Goal: Information Seeking & Learning: Find specific fact

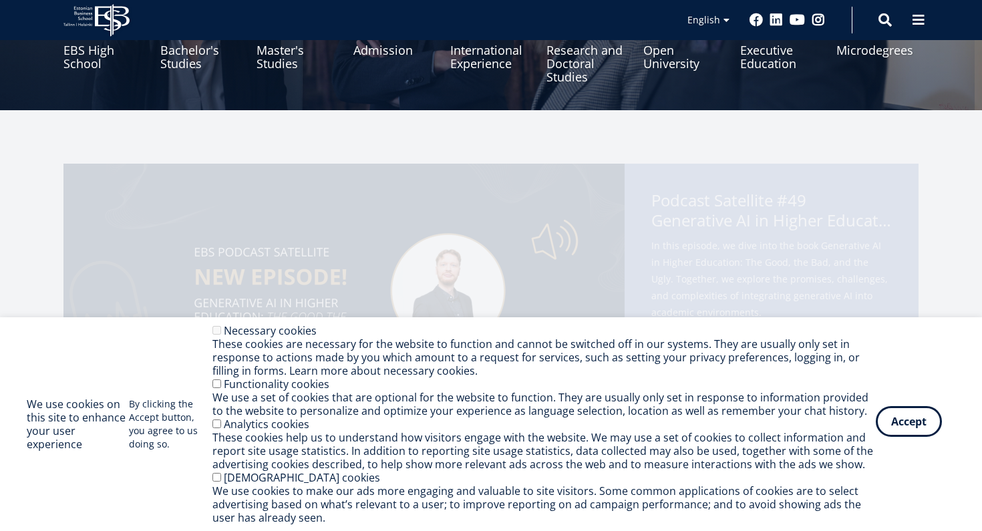
click at [899, 421] on button "Accept" at bounding box center [909, 421] width 66 height 31
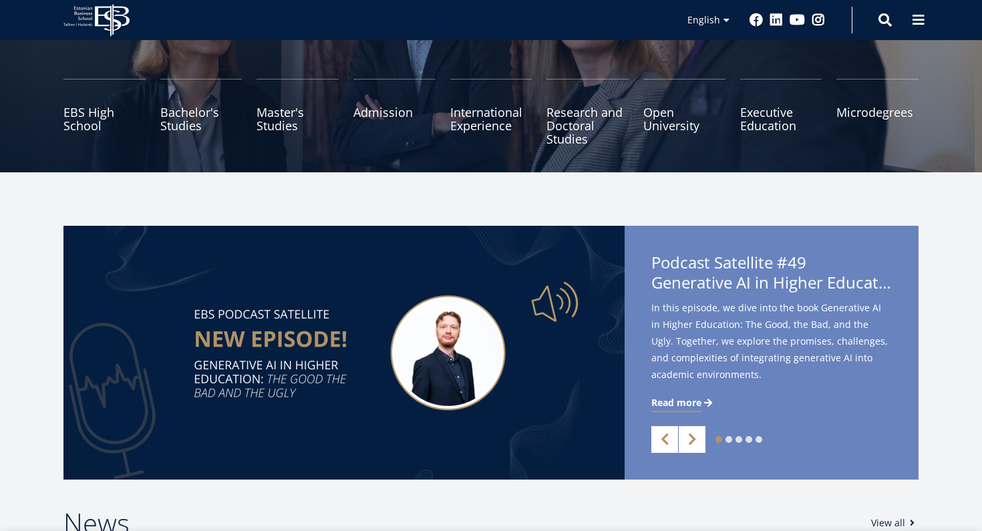
scroll to position [152, 0]
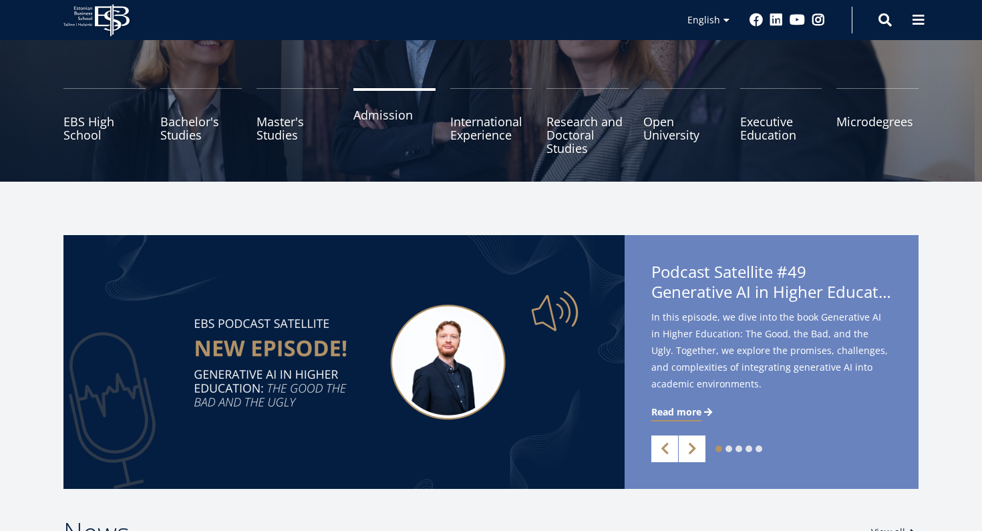
click at [397, 108] on link "Admission" at bounding box center [395, 121] width 82 height 67
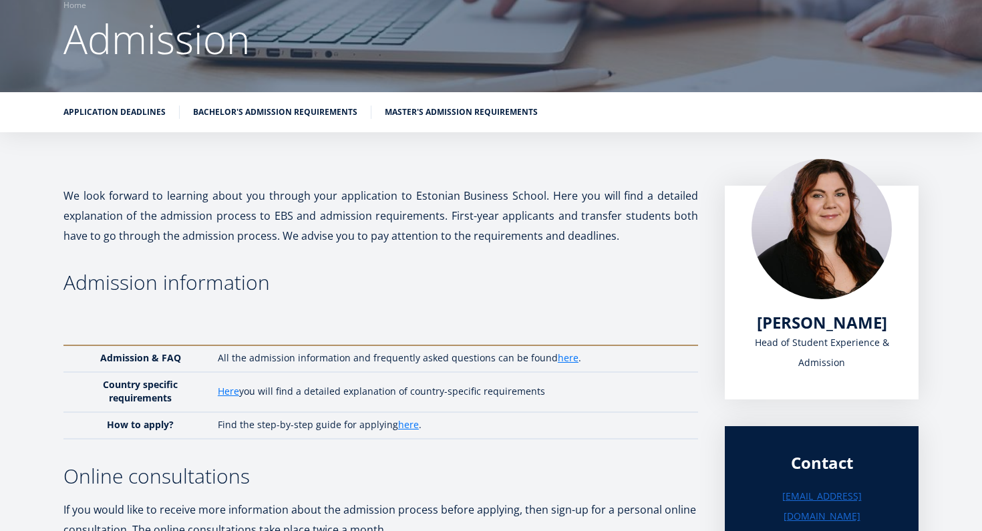
scroll to position [116, 0]
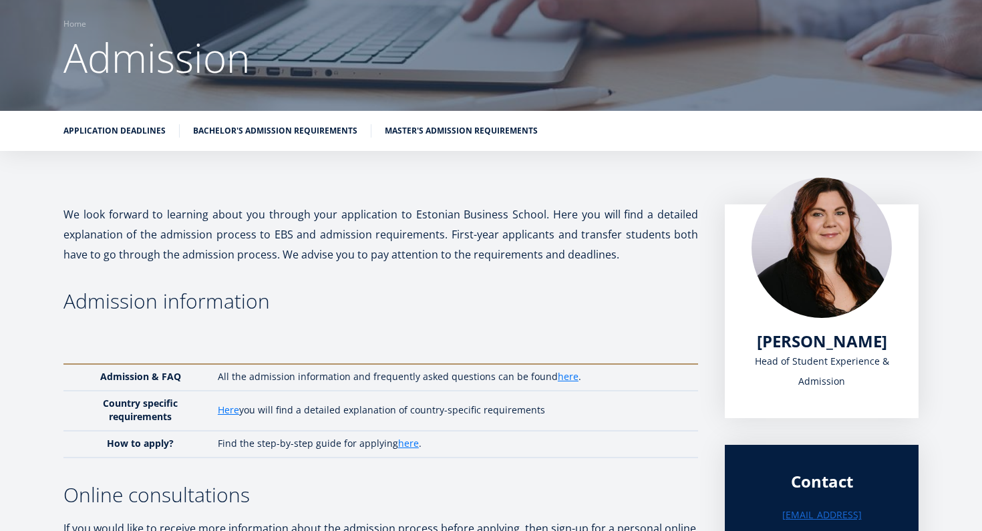
click at [428, 128] on ul "Application deadlines Bachelor's admission requirements Master's admission requ…" at bounding box center [484, 134] width 869 height 20
click at [124, 123] on link "Application deadlines" at bounding box center [114, 129] width 102 height 13
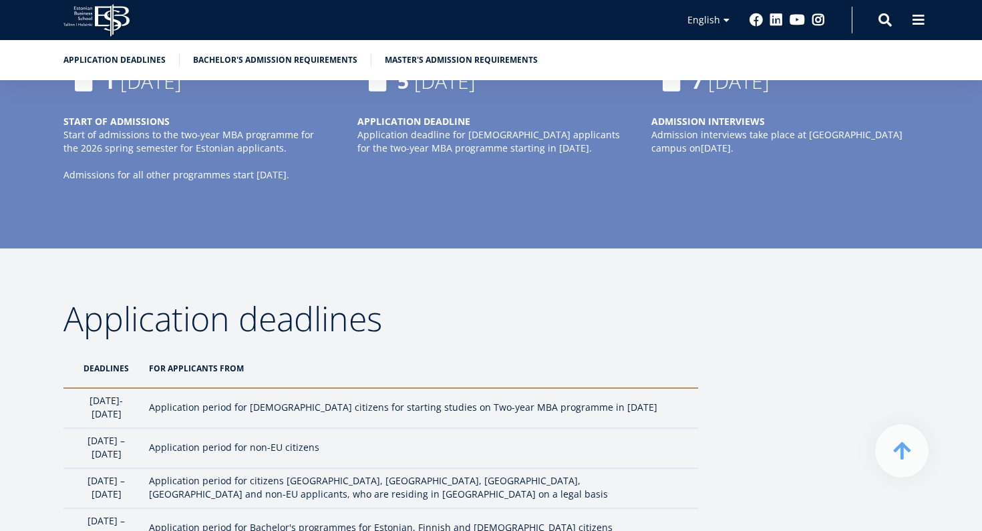
scroll to position [971, 0]
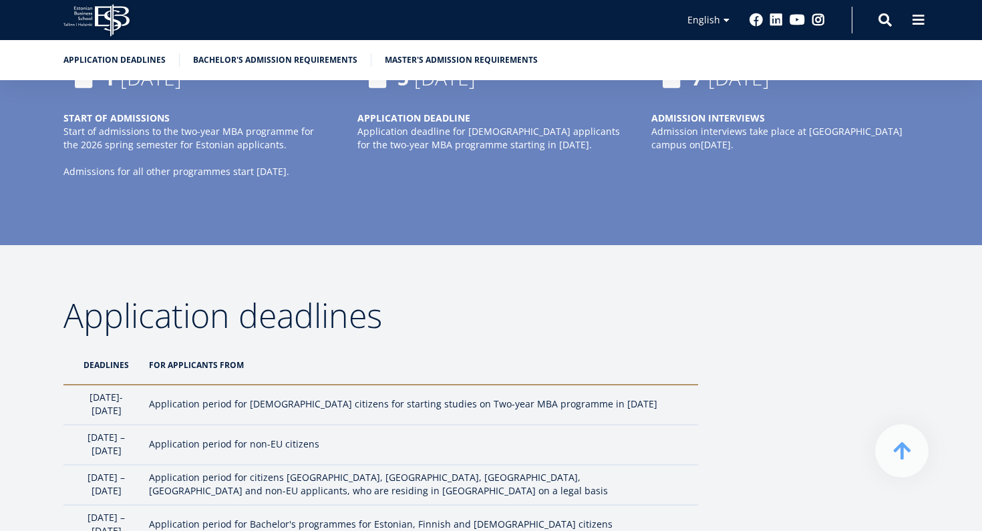
click at [390, 317] on h2 "Application deadlines" at bounding box center [380, 315] width 635 height 33
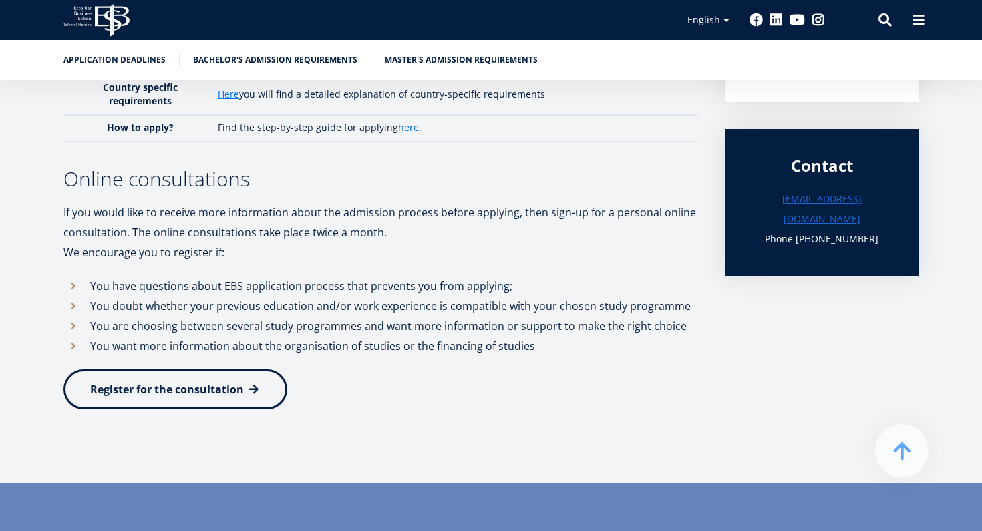
scroll to position [415, 0]
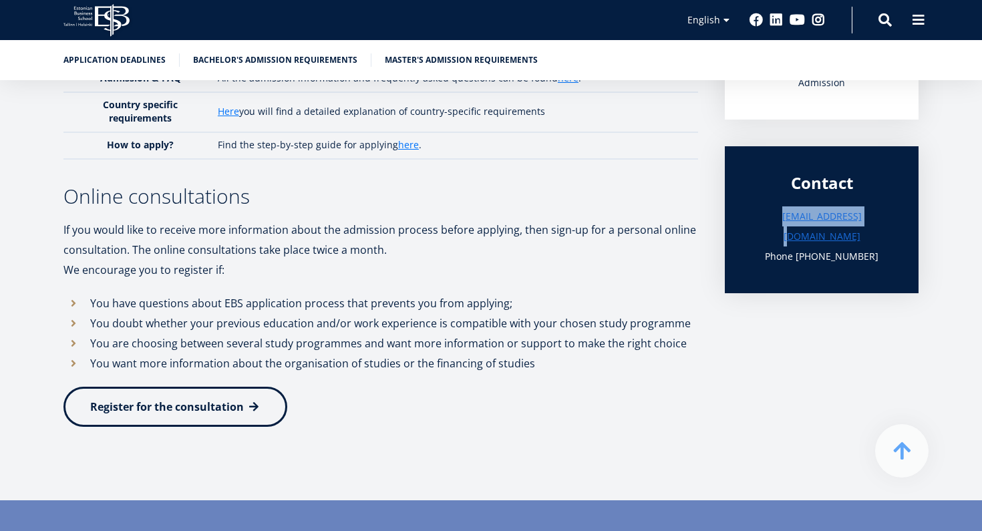
drag, startPoint x: 874, startPoint y: 202, endPoint x: 773, endPoint y: 207, distance: 101.0
click at [773, 207] on h3 "[EMAIL_ADDRESS][DOMAIN_NAME]" at bounding box center [822, 227] width 140 height 40
copy link "[EMAIL_ADDRESS][DOMAIN_NAME]"
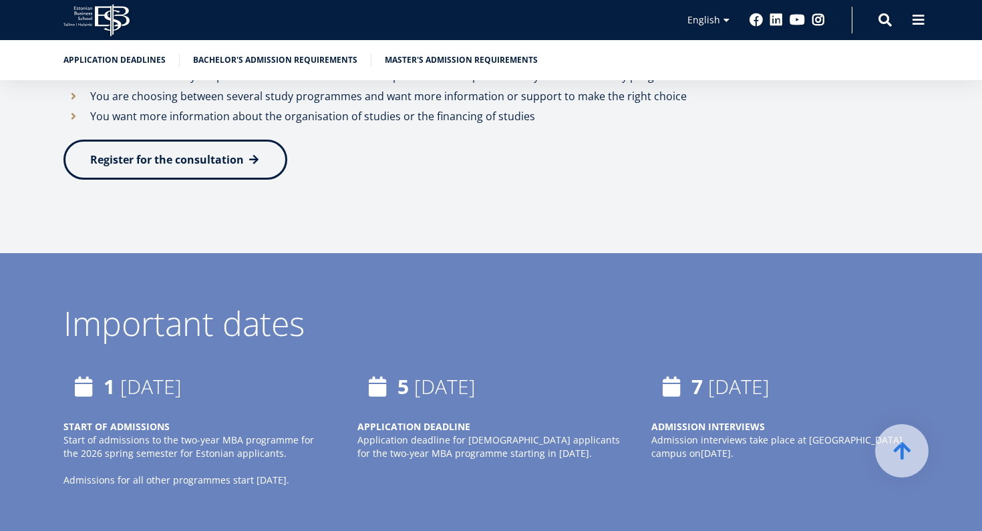
scroll to position [686, 0]
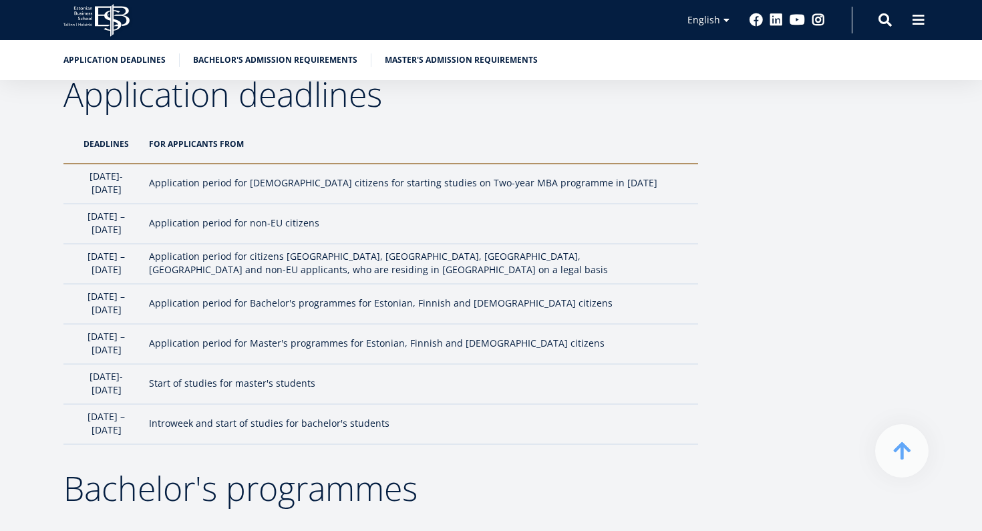
scroll to position [1189, 0]
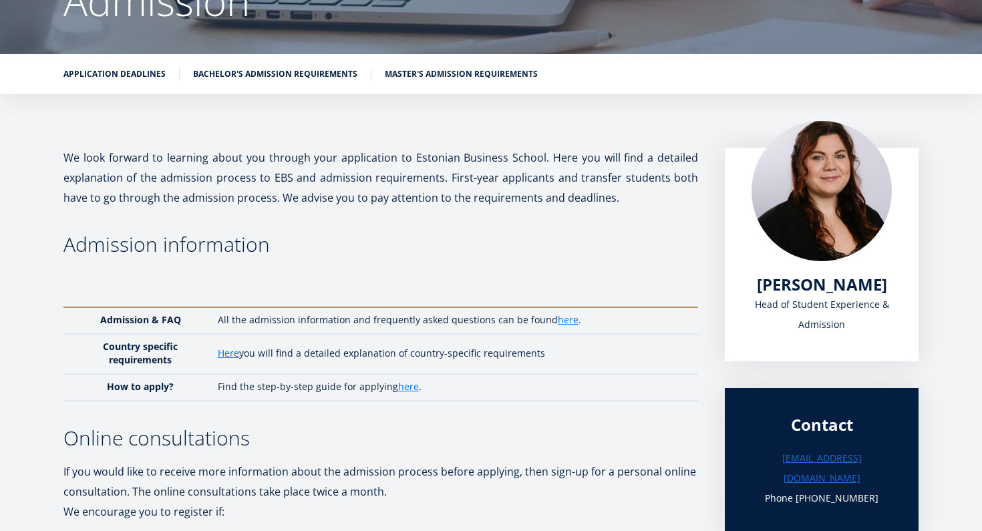
scroll to position [175, 0]
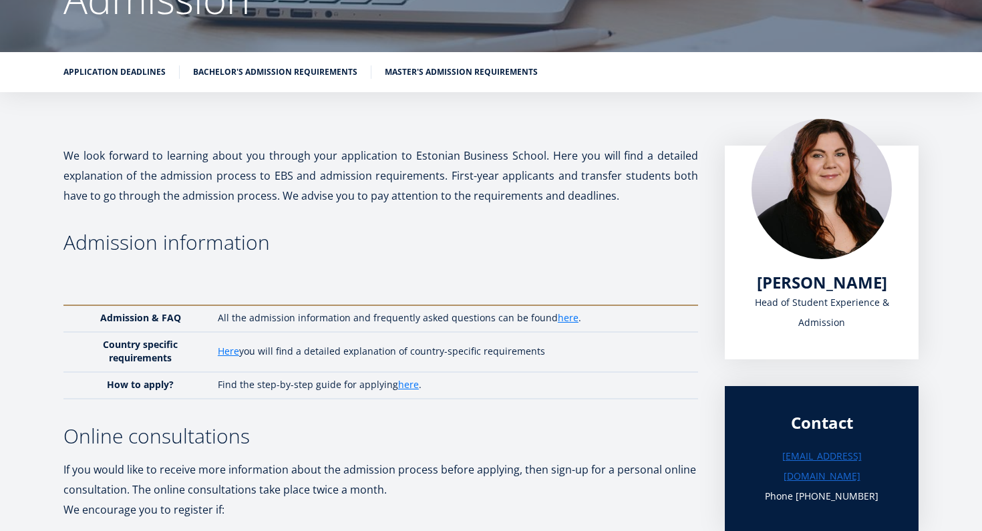
click at [536, 233] on h3 "Admission information" at bounding box center [380, 243] width 635 height 20
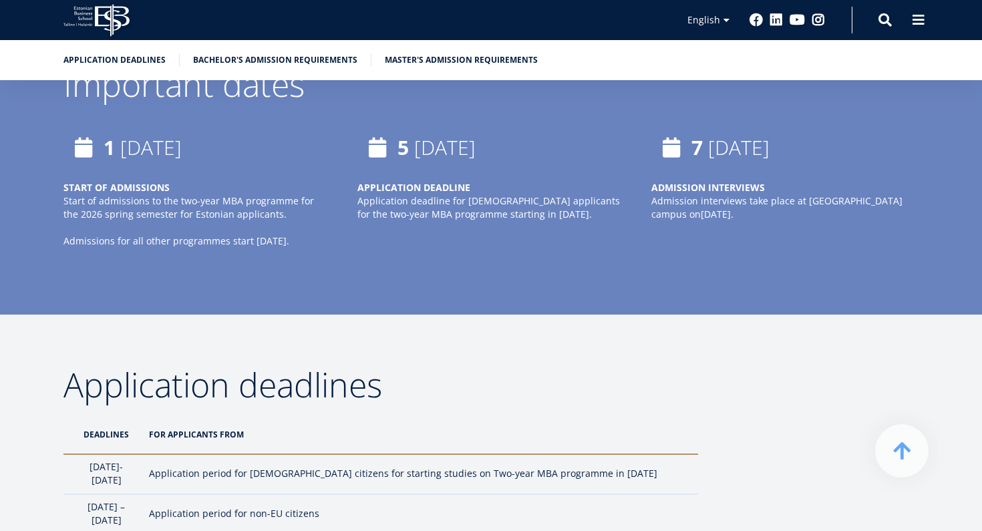
scroll to position [893, 0]
